Goal: Task Accomplishment & Management: Use online tool/utility

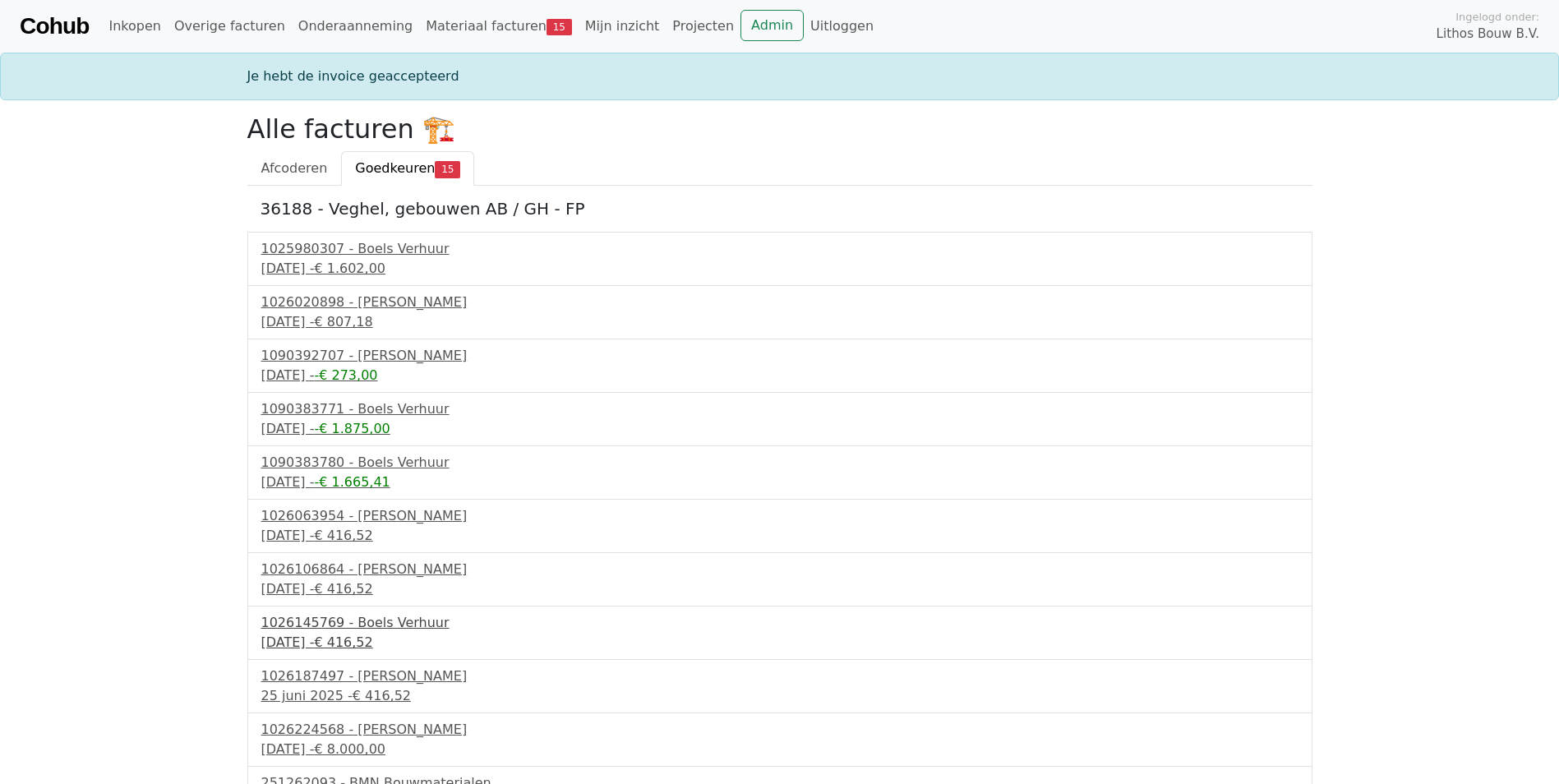
scroll to position [250, 0]
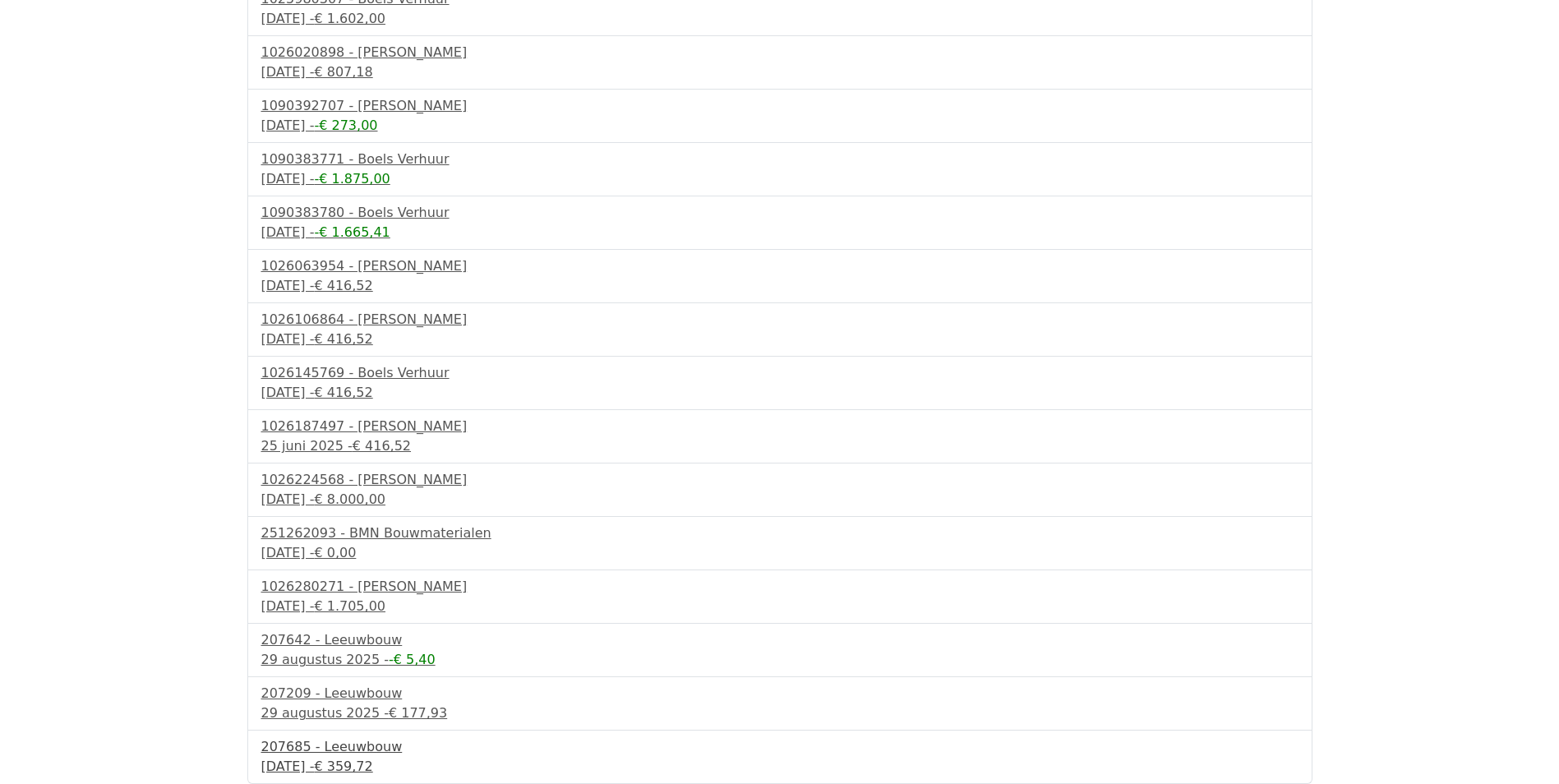
click at [349, 760] on div "1 september 2025 - € 359,72" at bounding box center [779, 766] width 1037 height 20
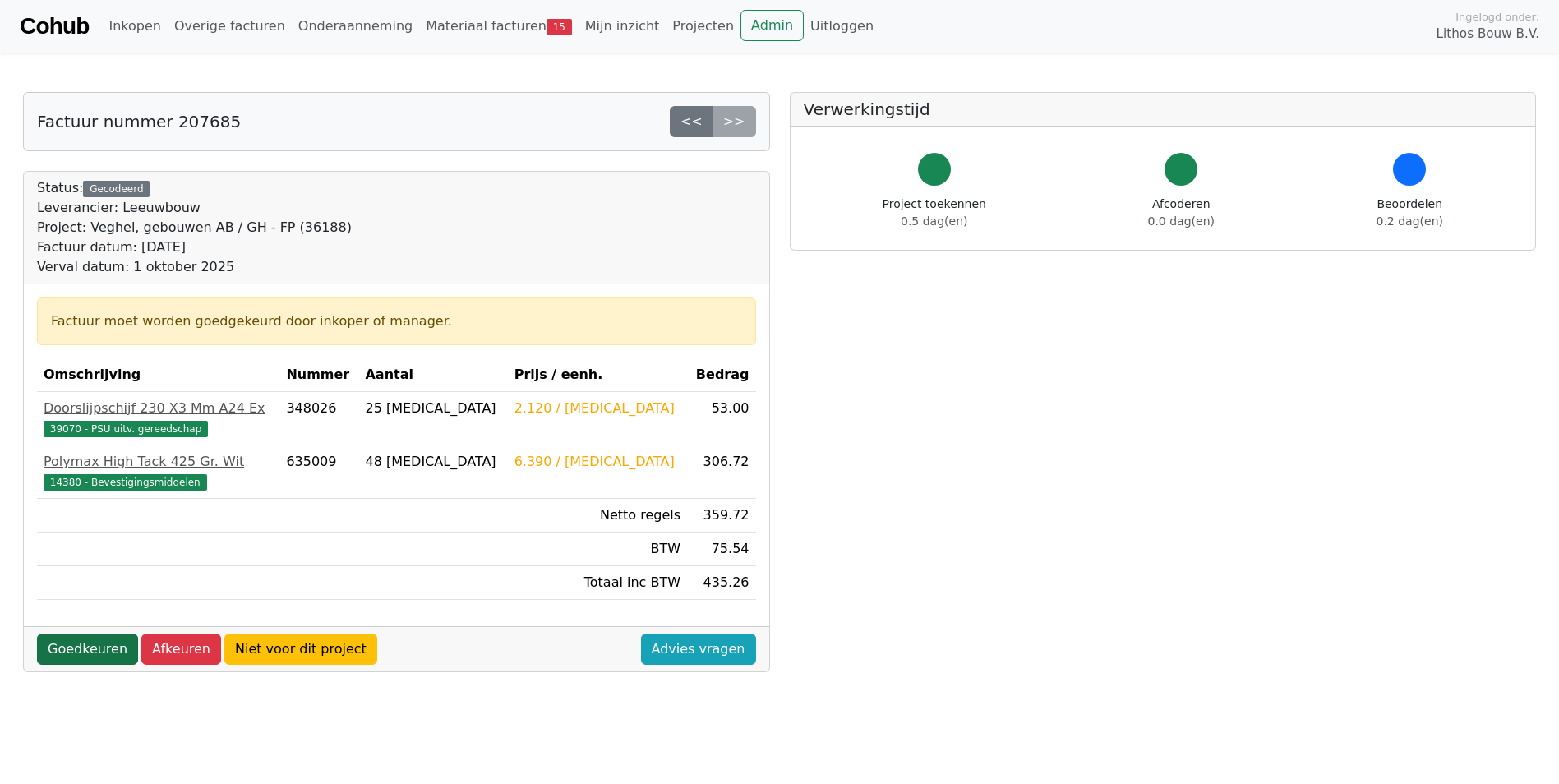
click at [94, 646] on link "Goedkeuren" at bounding box center [88, 649] width 101 height 31
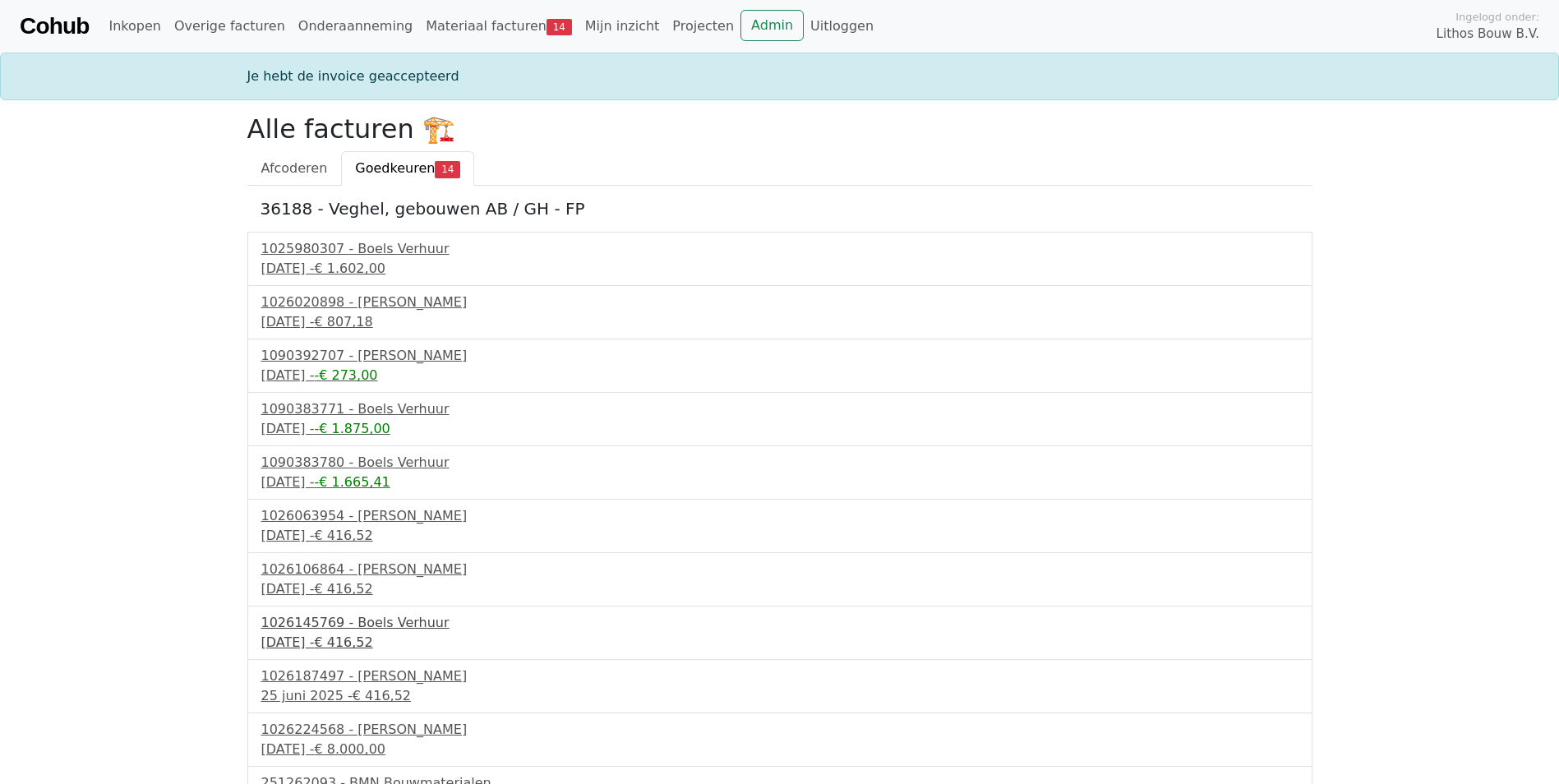
scroll to position [197, 0]
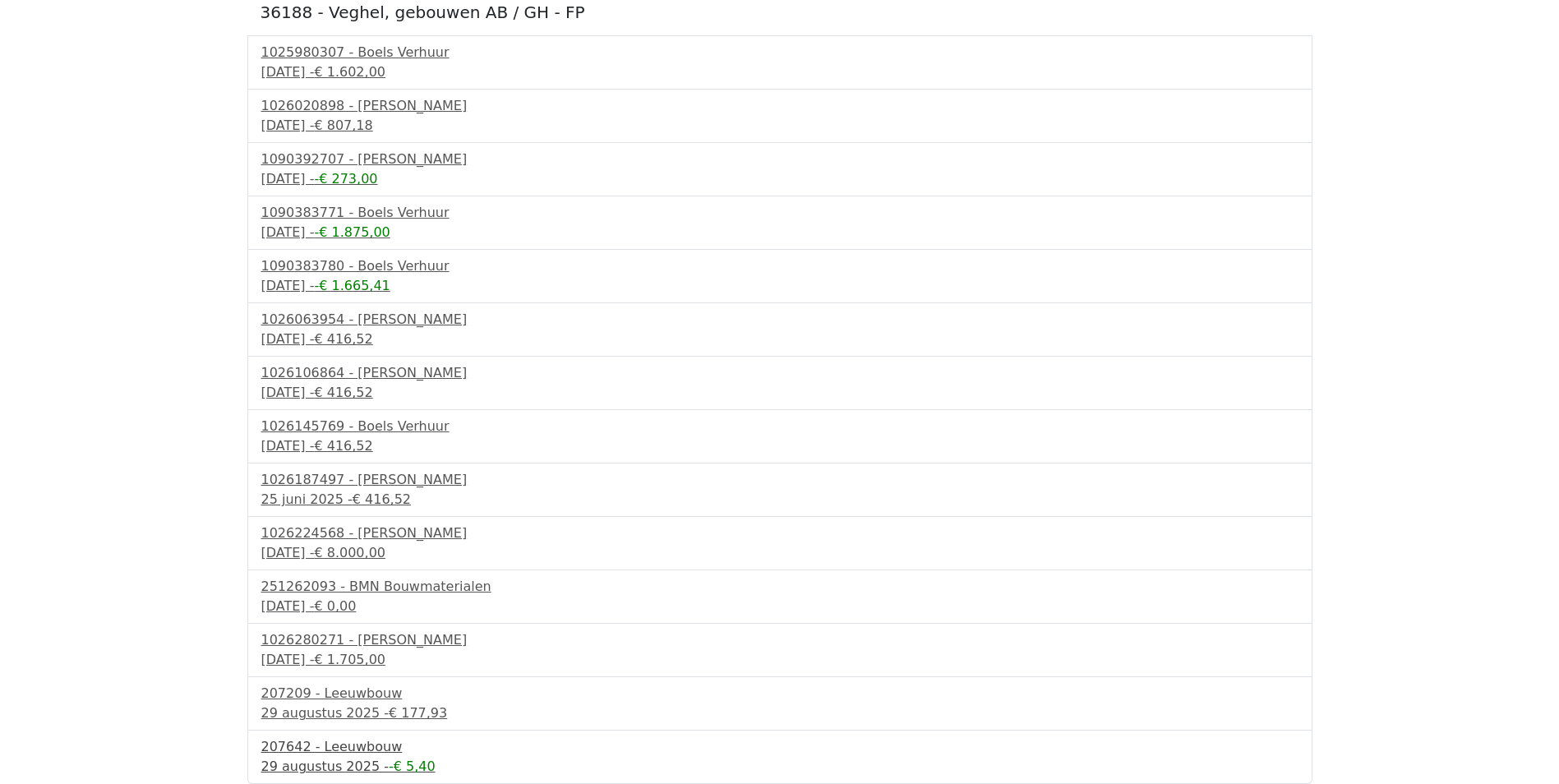
click at [313, 761] on div "29 augustus 2025 - -€ 5,40" at bounding box center [779, 766] width 1037 height 20
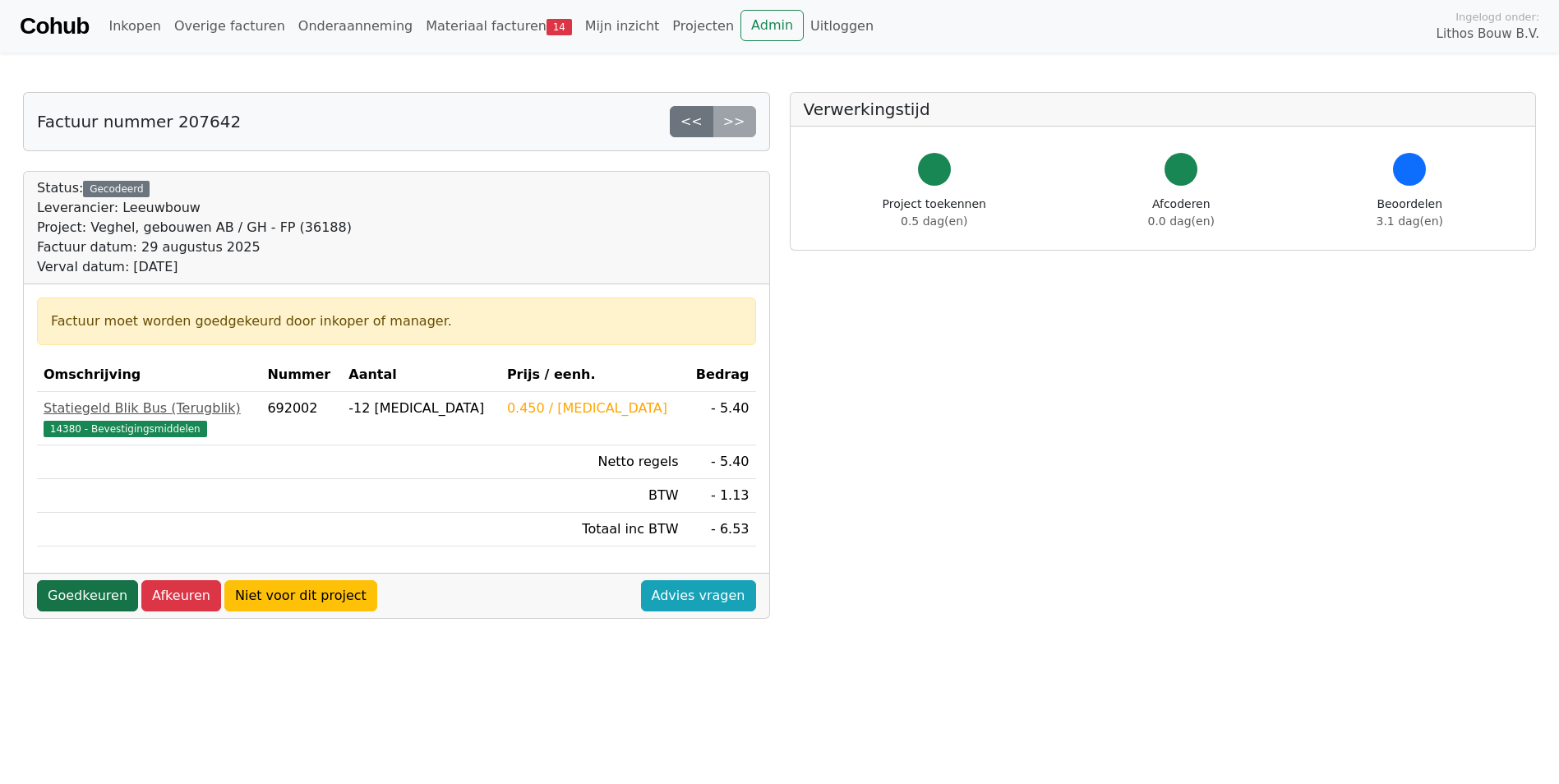
click at [88, 592] on link "Goedkeuren" at bounding box center [88, 595] width 101 height 31
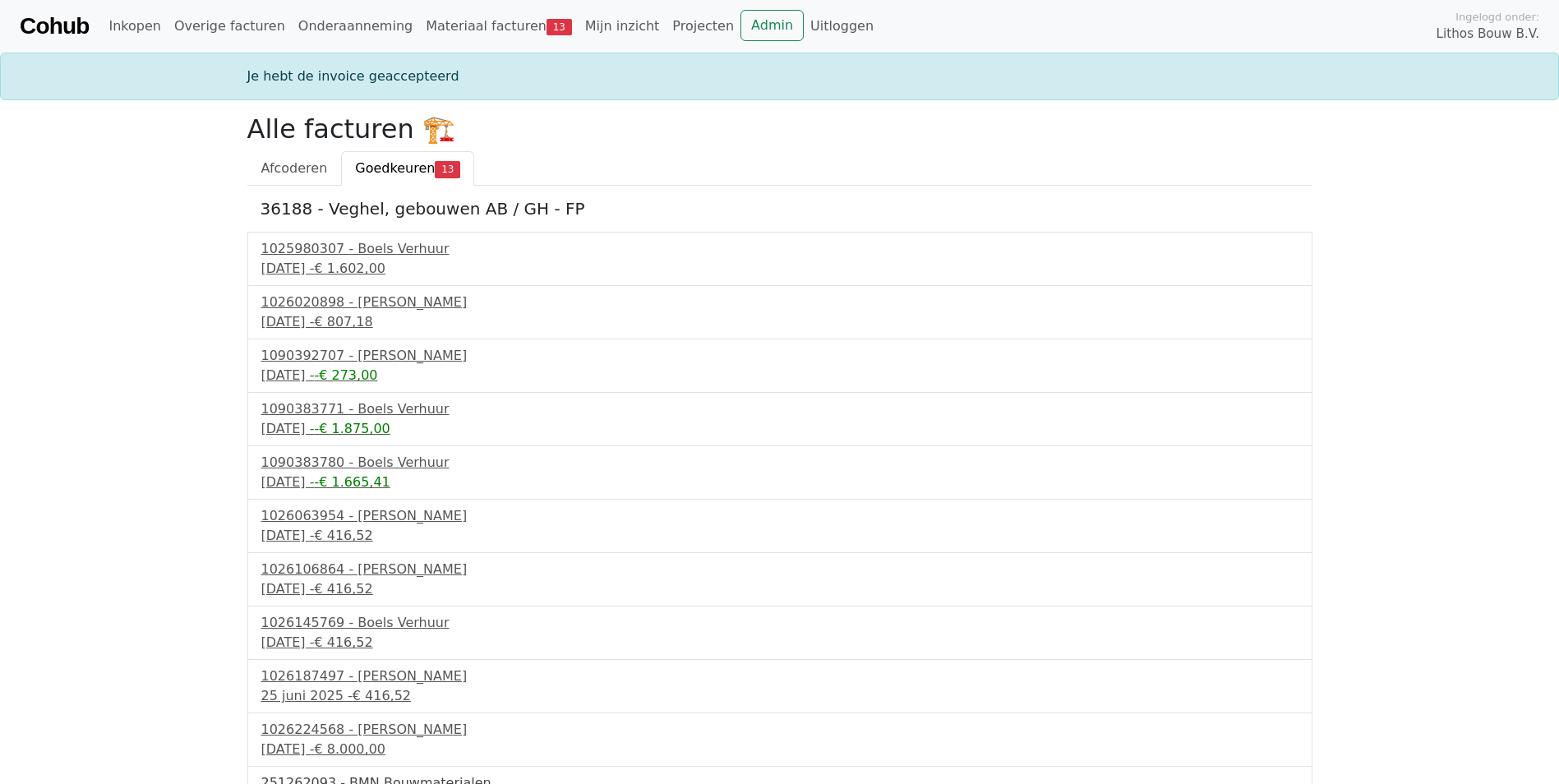
scroll to position [143, 0]
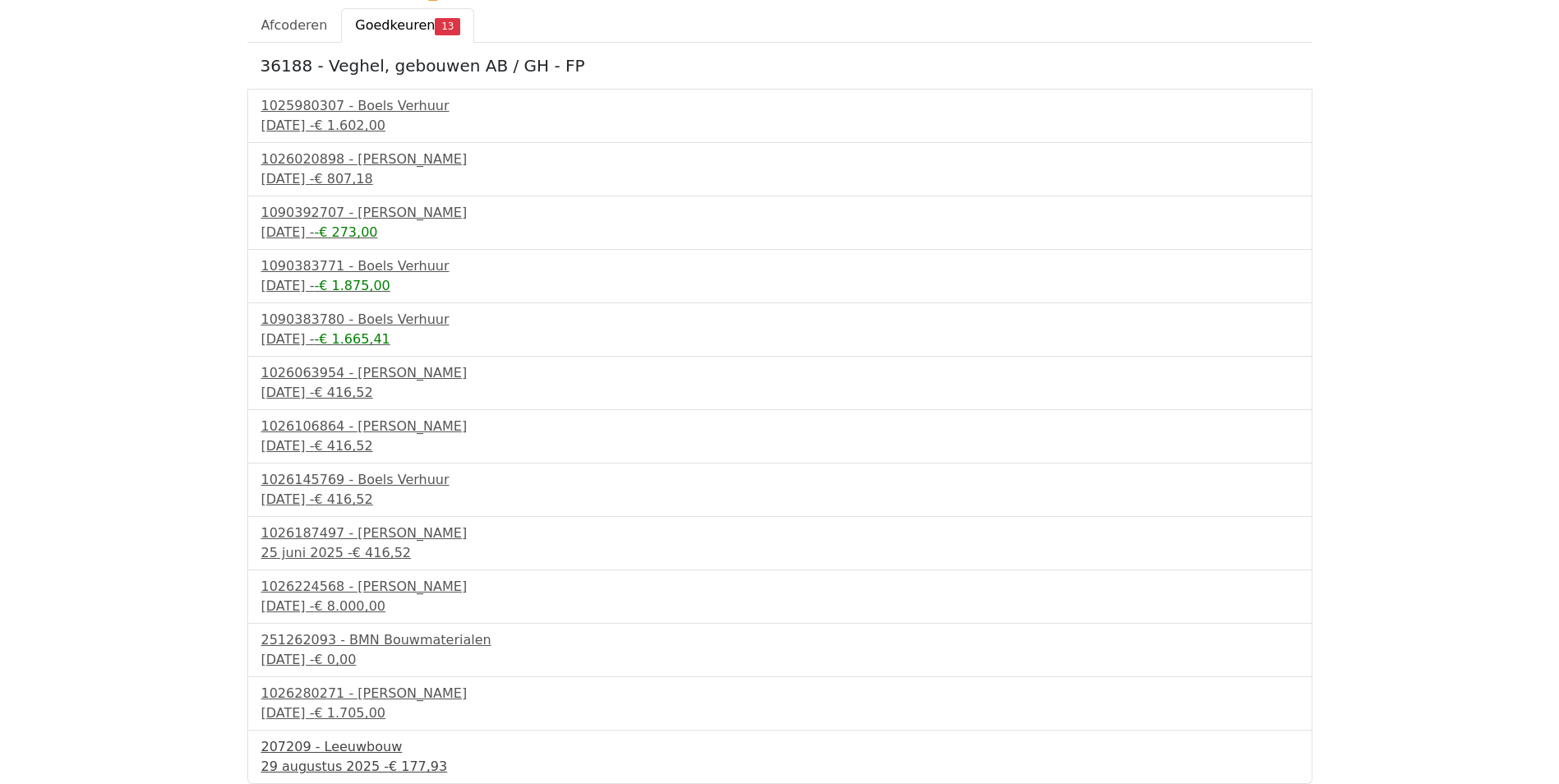
click at [320, 757] on div "29 augustus 2025 - € 177,93" at bounding box center [779, 766] width 1037 height 20
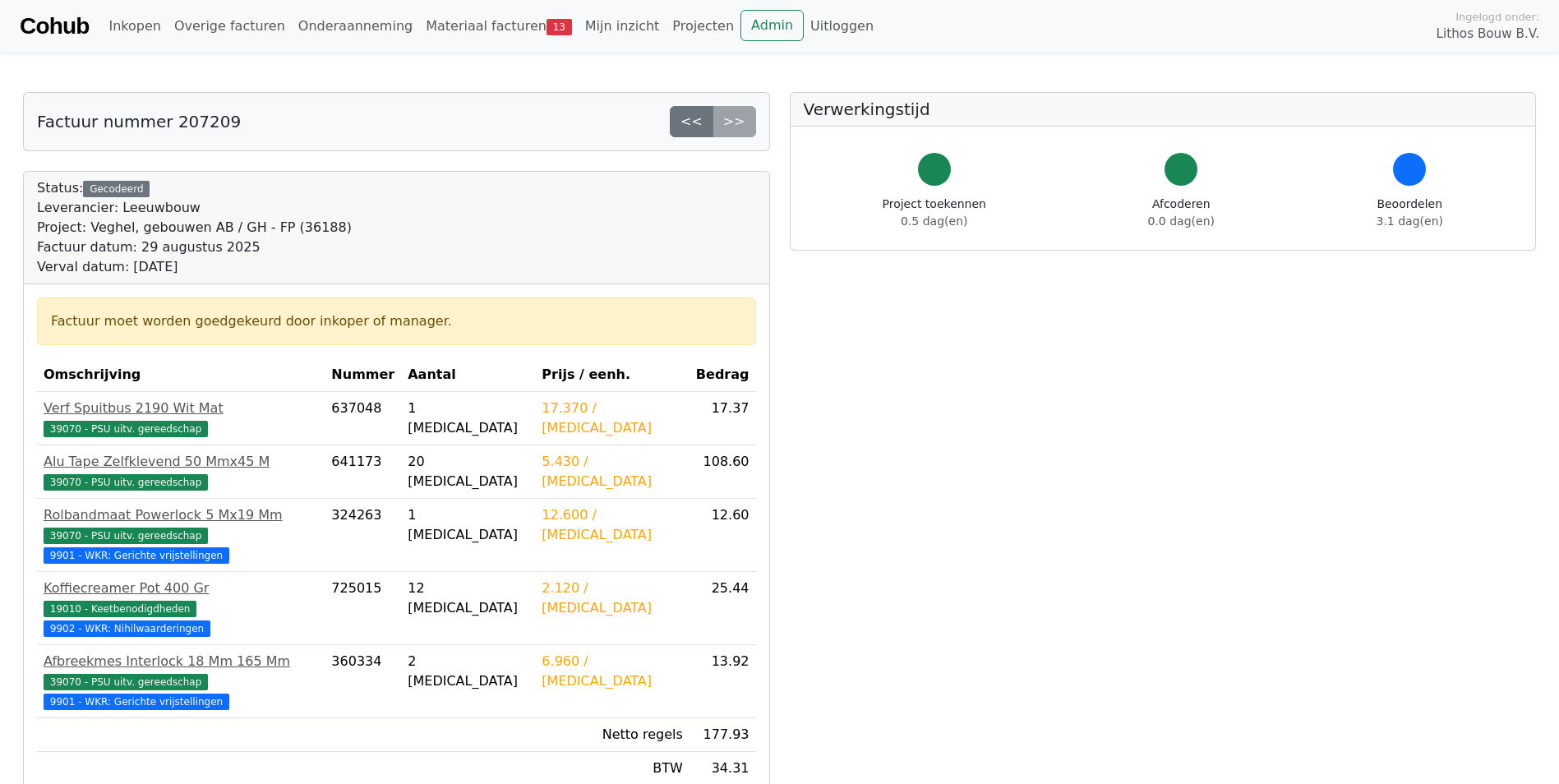
scroll to position [410, 0]
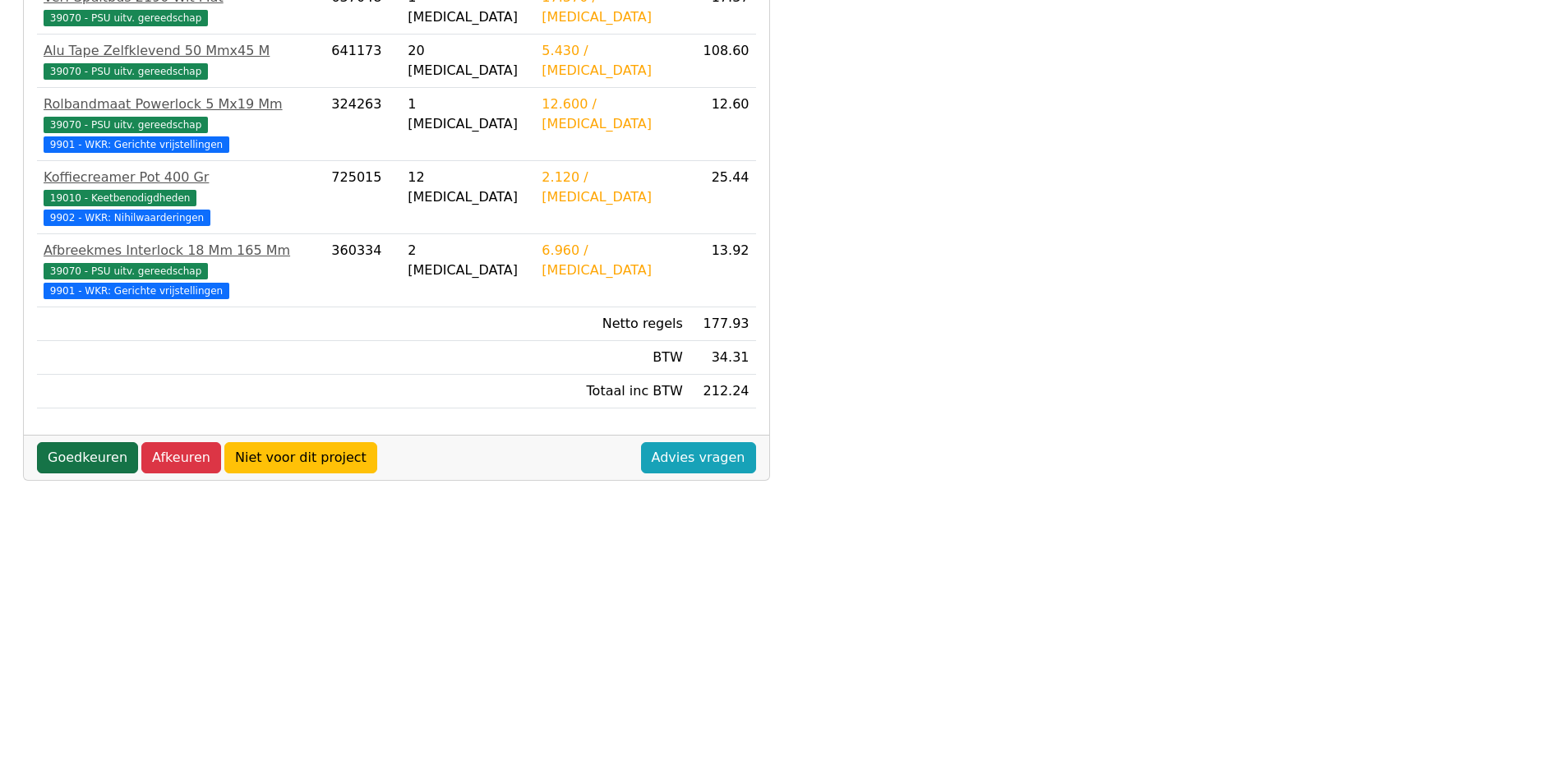
click at [96, 442] on link "Goedkeuren" at bounding box center [88, 458] width 101 height 31
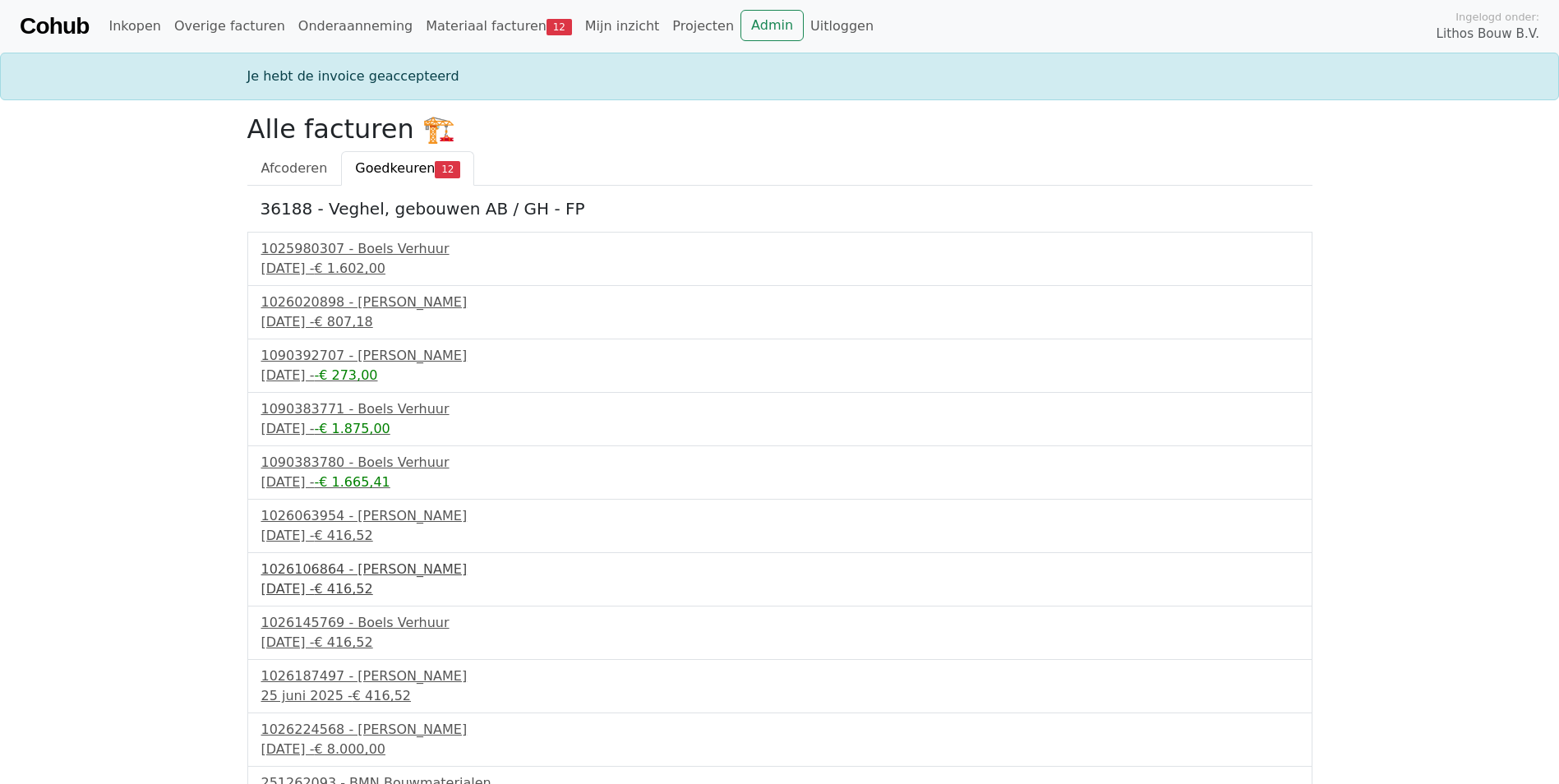
scroll to position [89, 0]
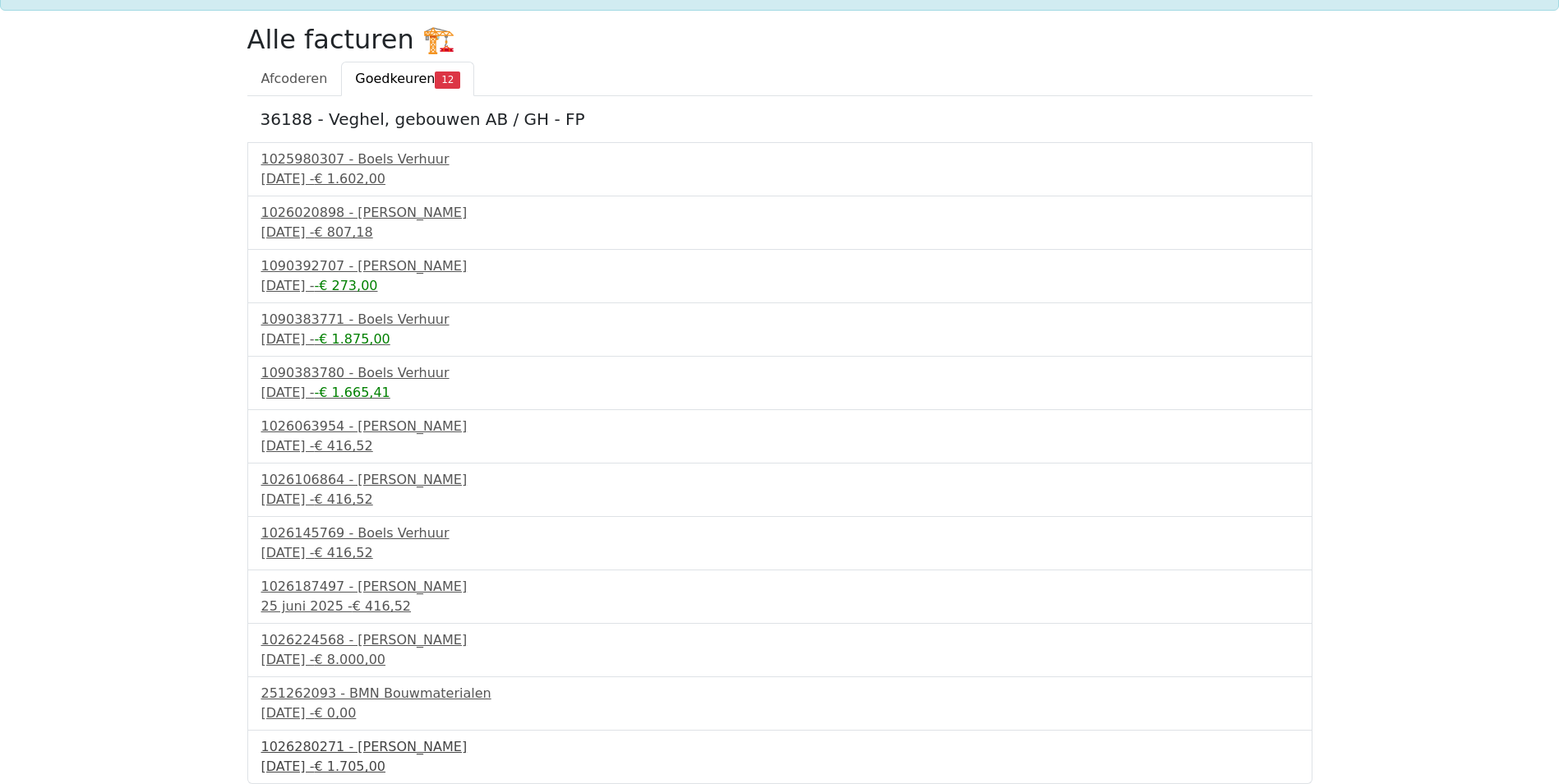
click at [319, 754] on div "1026280271 - Boels Verhuur" at bounding box center [779, 746] width 1037 height 20
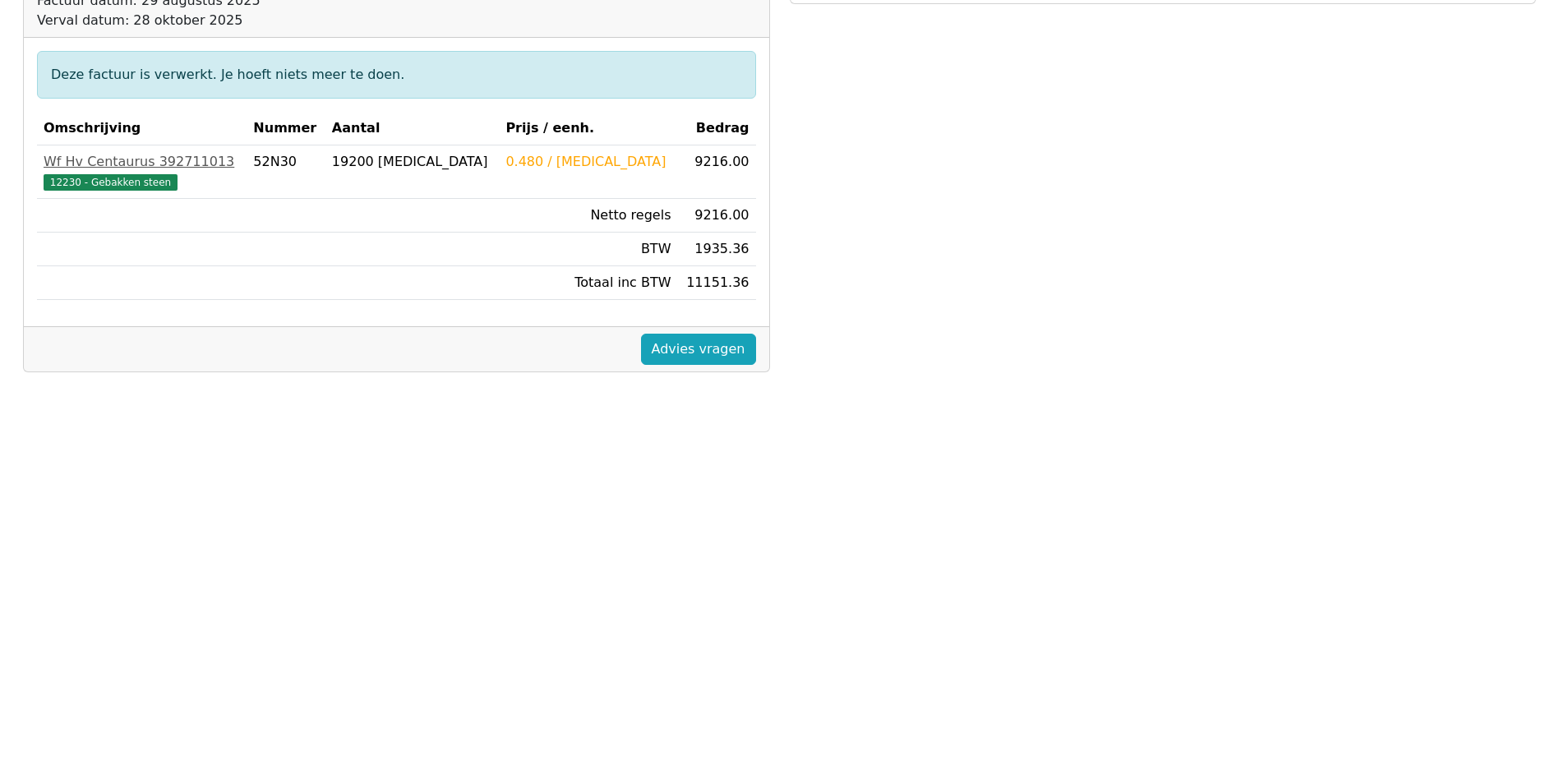
scroll to position [435, 0]
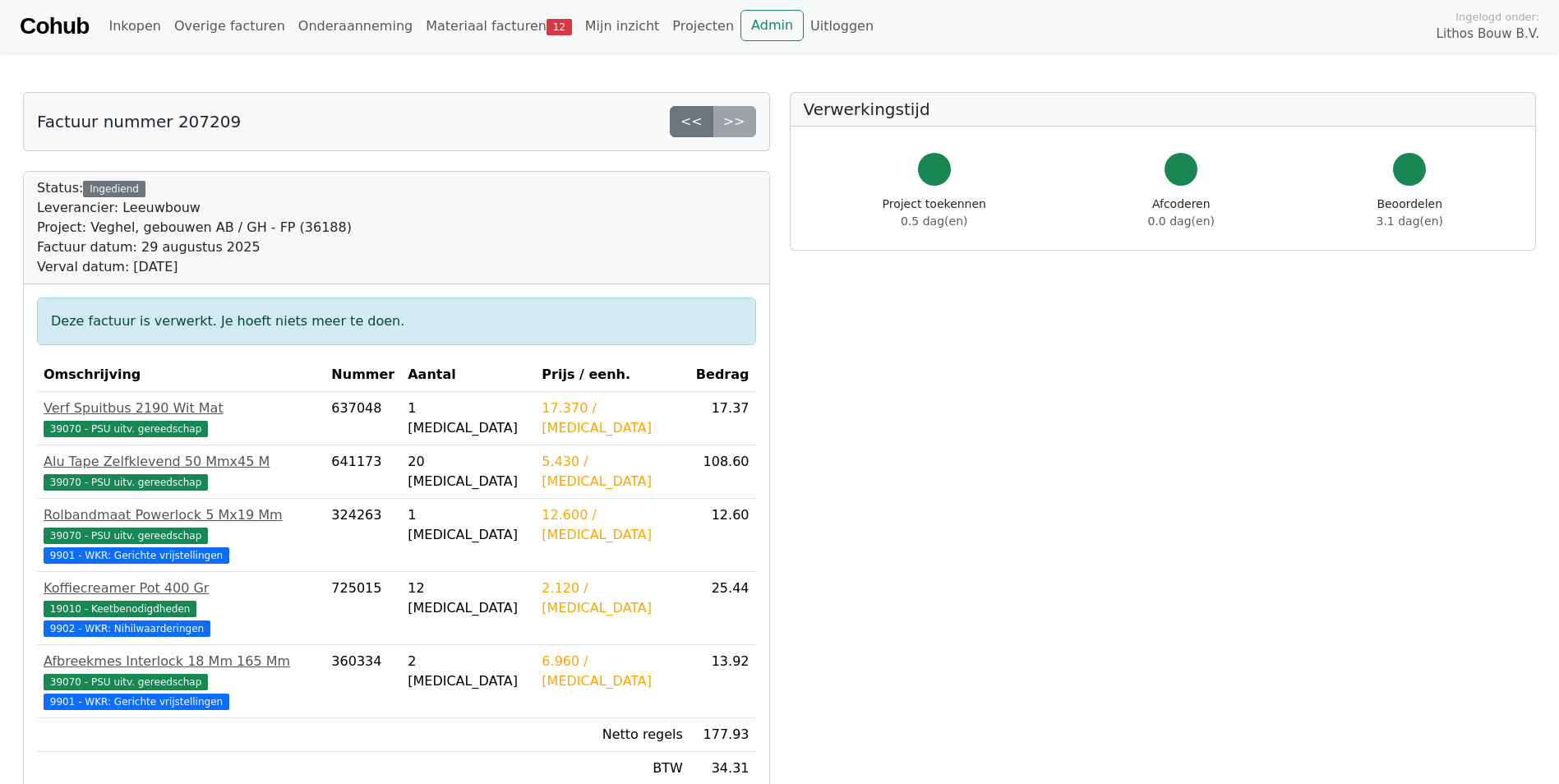
scroll to position [410, 0]
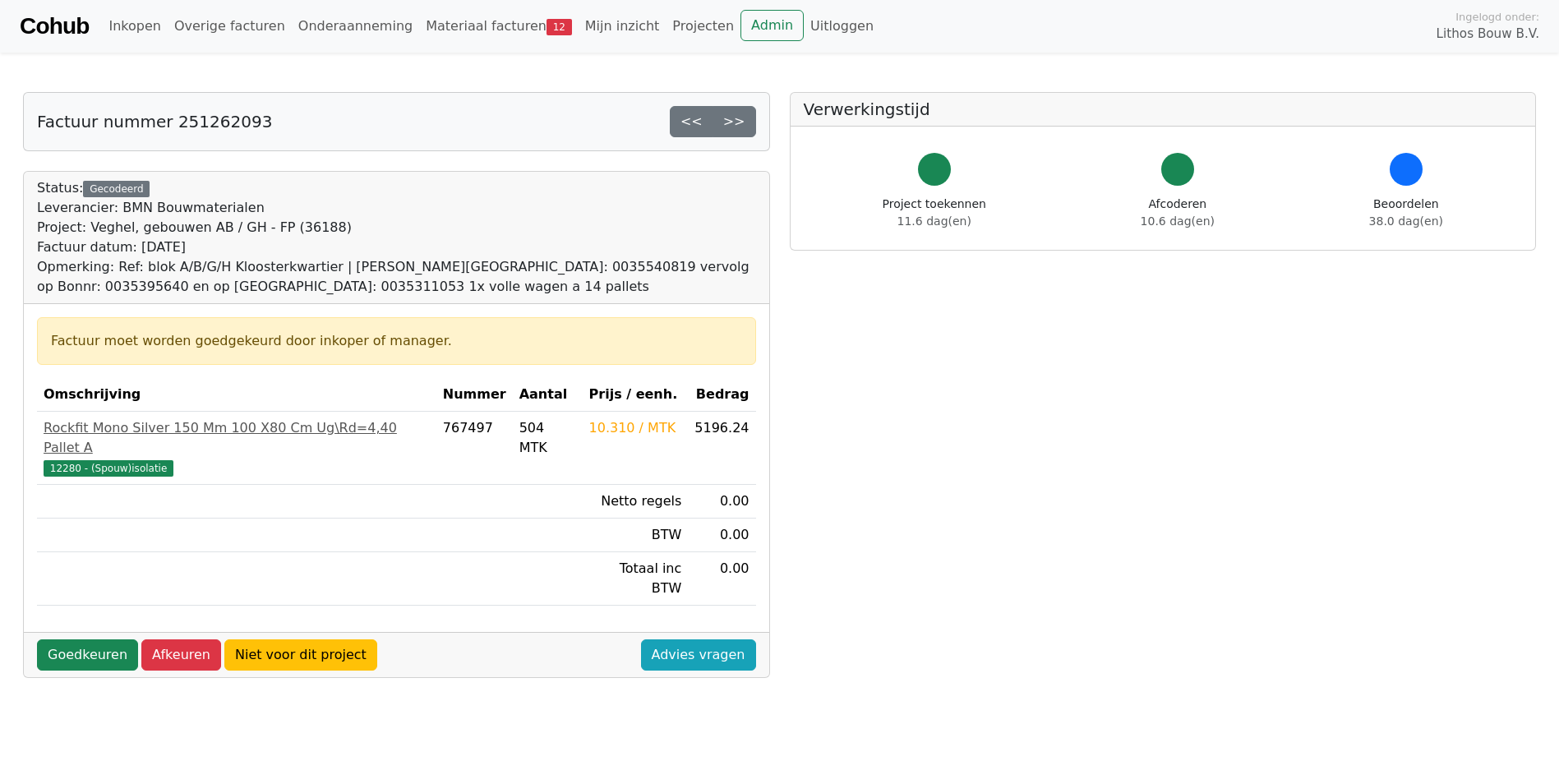
scroll to position [246, 0]
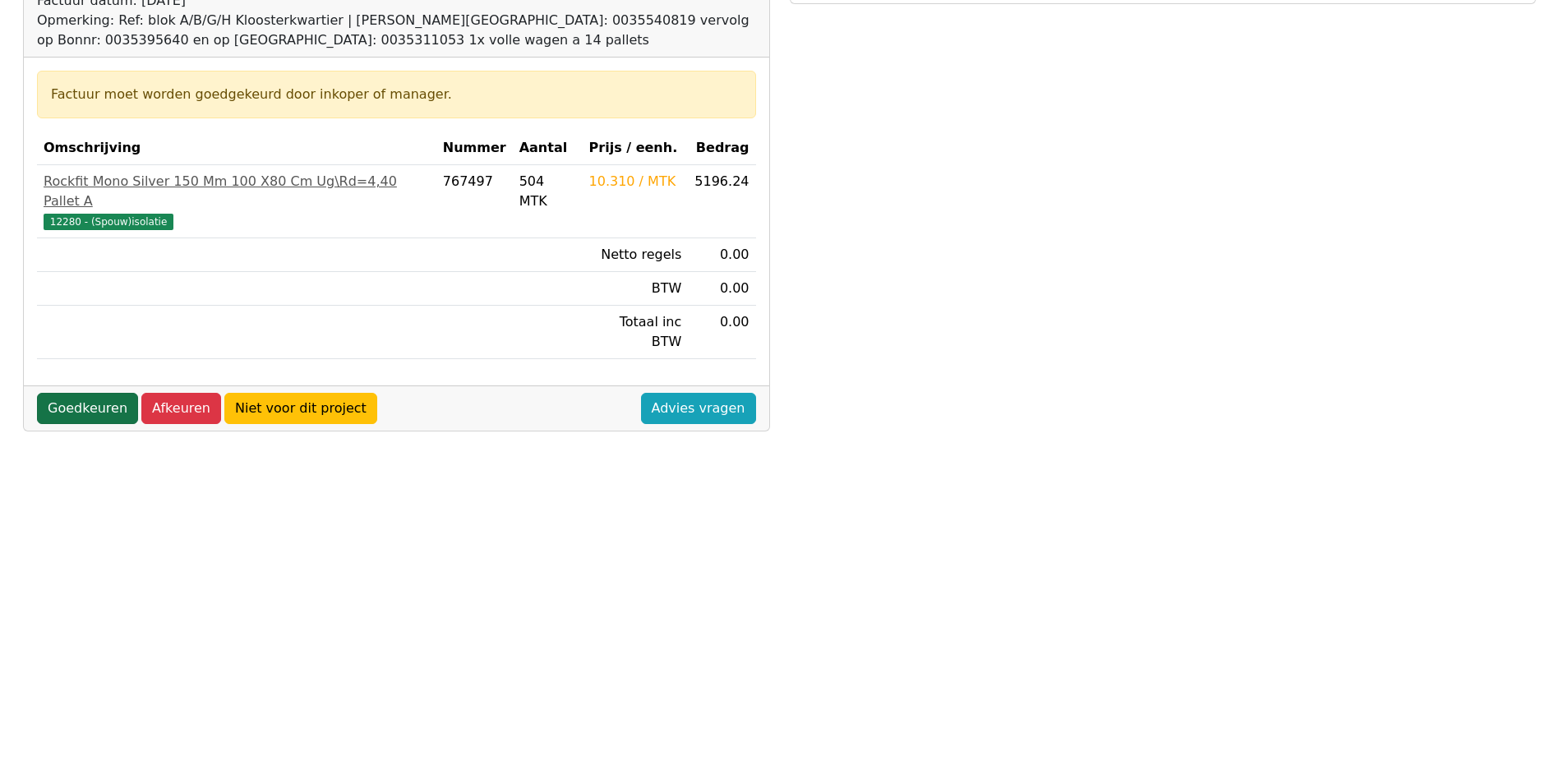
click at [74, 392] on link "Goedkeuren" at bounding box center [88, 408] width 101 height 31
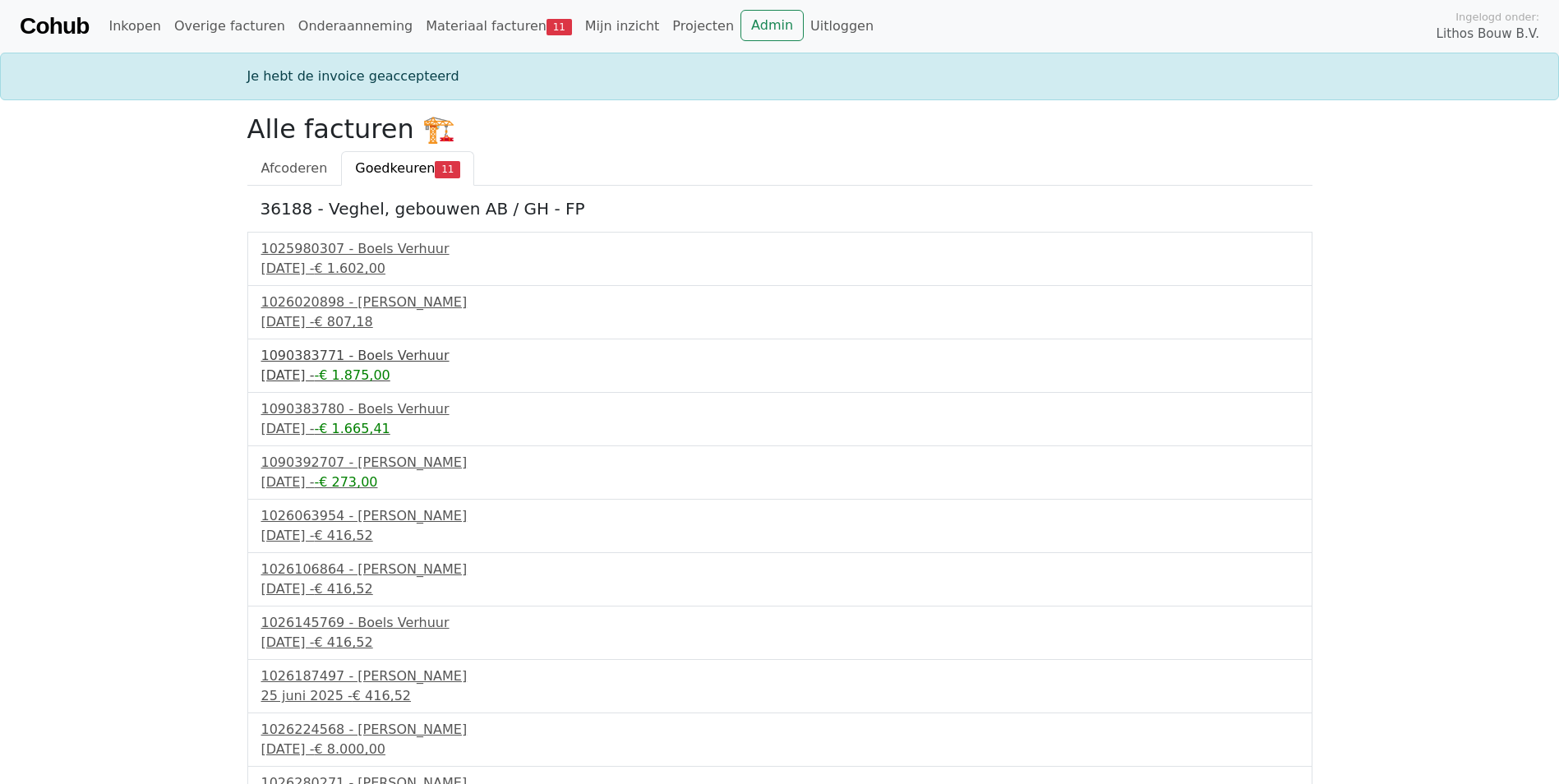
scroll to position [36, 0]
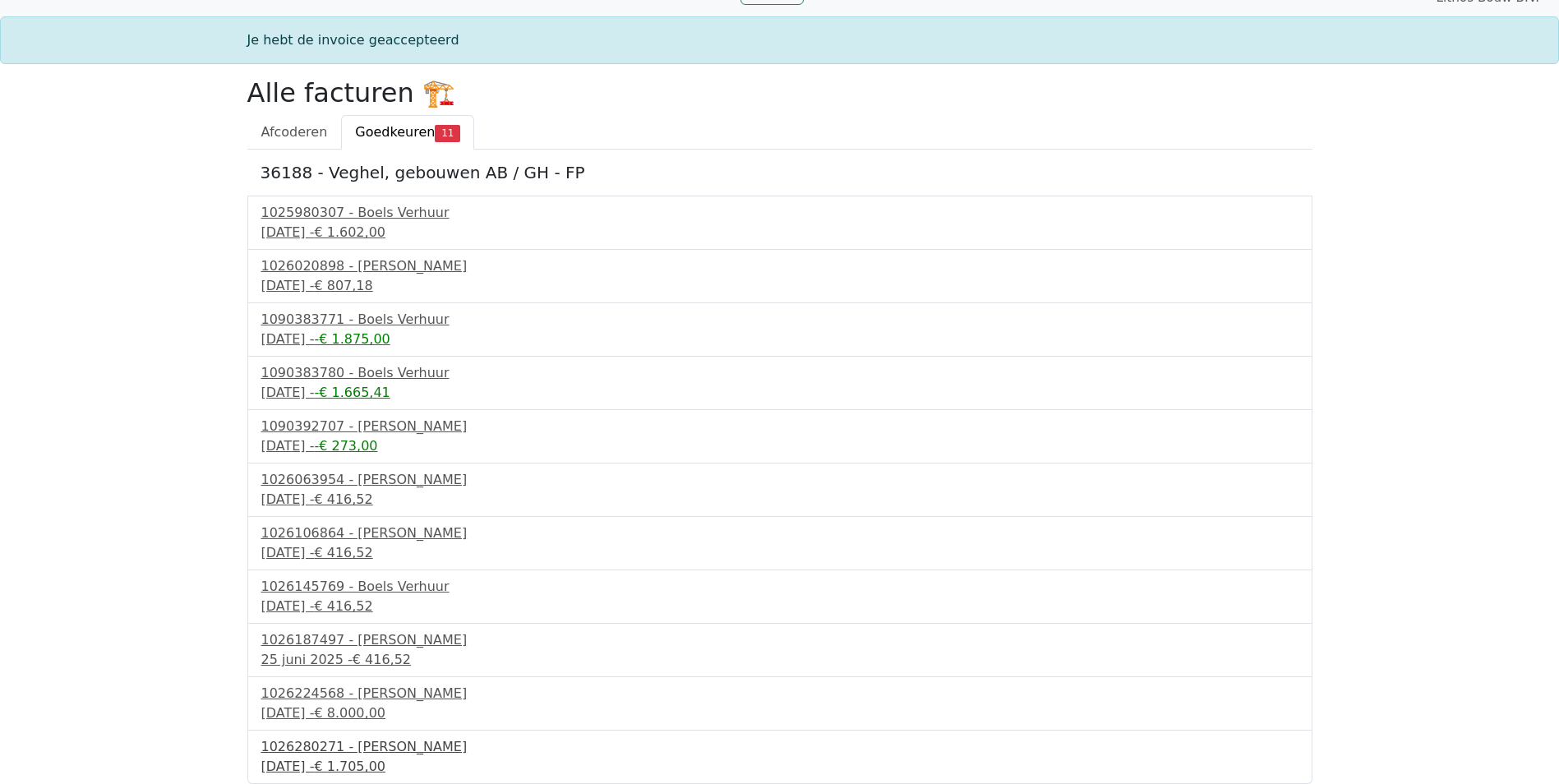
click at [337, 762] on div "25 juli 2025 - € 1.705,00" at bounding box center [779, 766] width 1037 height 20
